Goal: Use online tool/utility: Use online tool/utility

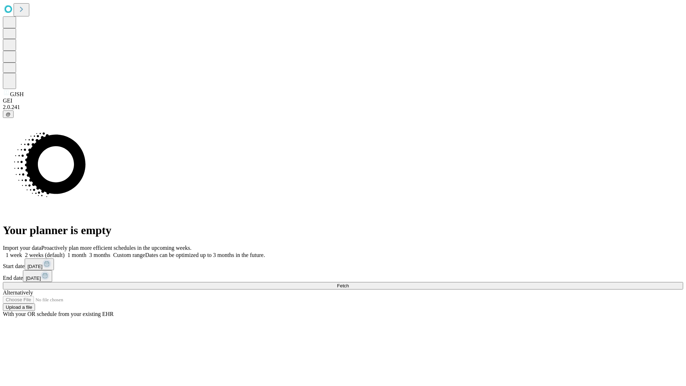
click at [348, 283] on span "Fetch" at bounding box center [343, 285] width 12 height 5
